Goal: Information Seeking & Learning: Understand process/instructions

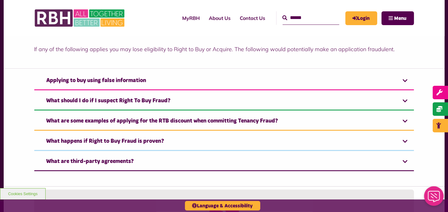
scroll to position [417, 0]
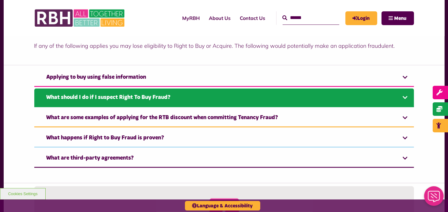
click at [406, 102] on link "What should I do if I suspect Right To Buy Fraud?" at bounding box center [224, 98] width 380 height 19
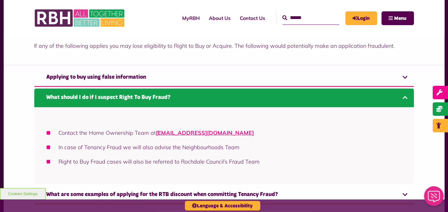
click at [406, 104] on link "What should I do if I suspect Right To Buy Fraud?" at bounding box center [224, 98] width 380 height 19
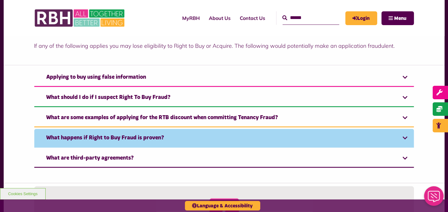
click at [402, 144] on link "What happens if Right to Buy Fraud is proven?" at bounding box center [224, 138] width 380 height 19
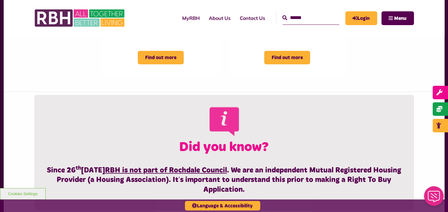
scroll to position [208, 0]
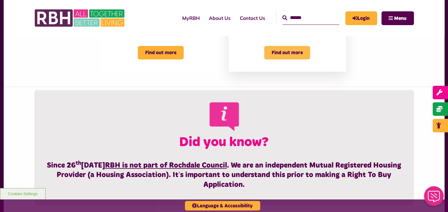
click at [292, 59] on span "Find out more" at bounding box center [288, 52] width 46 height 13
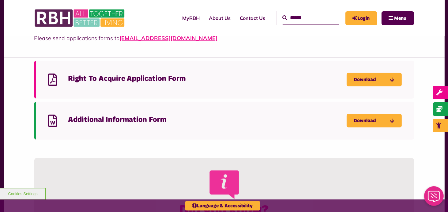
scroll to position [279, 0]
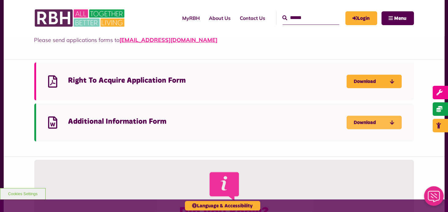
click at [369, 123] on link "Download" at bounding box center [374, 122] width 55 height 13
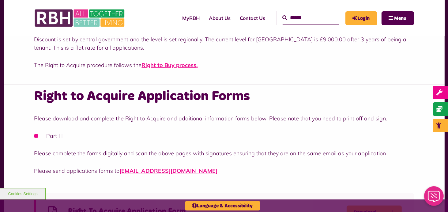
scroll to position [145, 0]
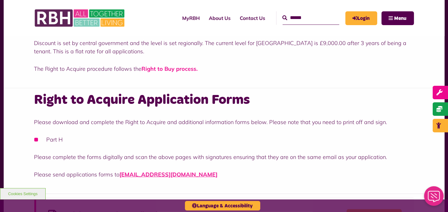
click at [179, 68] on strong "Right to Buy process" at bounding box center [169, 68] width 55 height 7
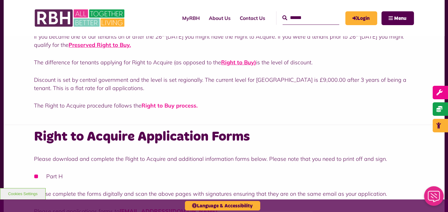
scroll to position [107, 0]
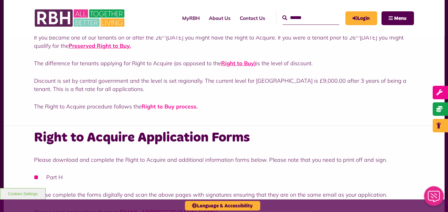
click at [162, 109] on strong "Right to Buy process" at bounding box center [169, 106] width 55 height 7
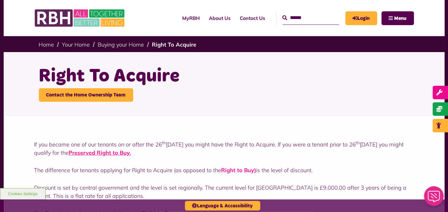
click at [235, 168] on strong "Right to Buy" at bounding box center [238, 170] width 33 height 7
click at [236, 171] on strong "Right to Buy" at bounding box center [238, 170] width 33 height 7
click at [112, 153] on strong "Preserved Right to Buy" at bounding box center [99, 152] width 61 height 7
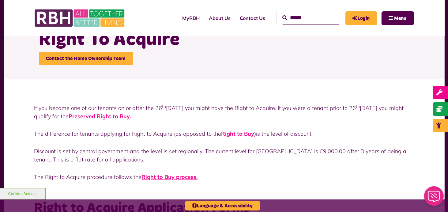
scroll to position [34, 0]
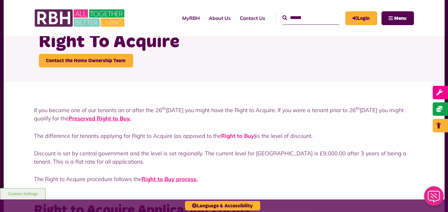
click at [235, 133] on strong "Right to Buy" at bounding box center [238, 135] width 33 height 7
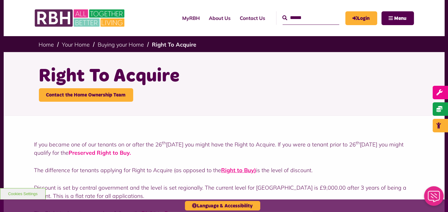
click at [126, 153] on strong "Preserved Right to Buy" at bounding box center [99, 152] width 61 height 7
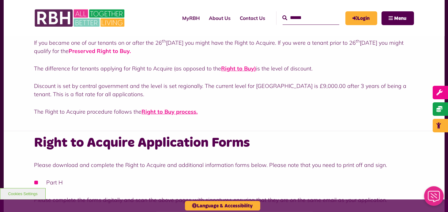
scroll to position [99, 0]
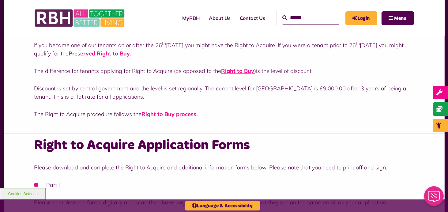
click at [186, 113] on strong "Right to Buy process" at bounding box center [169, 114] width 55 height 7
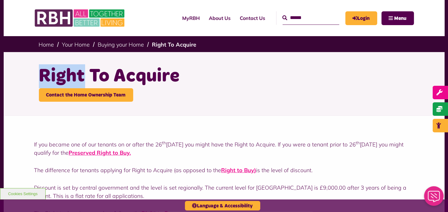
click at [186, 113] on div "Right To Acquire Contact the Home Ownership Team" at bounding box center [224, 83] width 380 height 62
click at [126, 153] on strong "Preserved Right to Buy" at bounding box center [99, 152] width 61 height 7
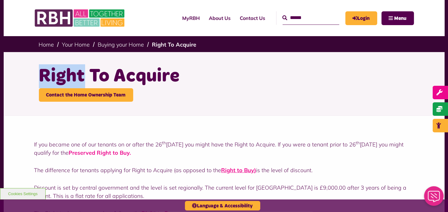
click at [117, 153] on strong "Preserved Right to Buy" at bounding box center [99, 152] width 61 height 7
click at [107, 44] on link "Buying your Home" at bounding box center [121, 44] width 46 height 7
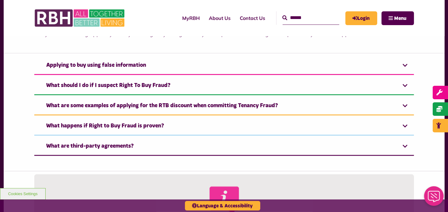
scroll to position [430, 0]
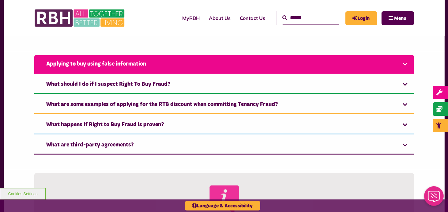
click at [406, 71] on link "Applying to buy using false information" at bounding box center [224, 64] width 380 height 19
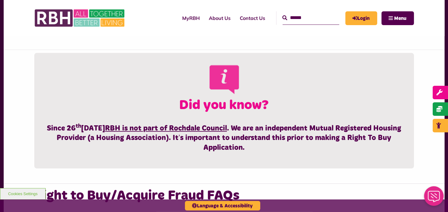
scroll to position [244, 0]
